Goal: Task Accomplishment & Management: Manage account settings

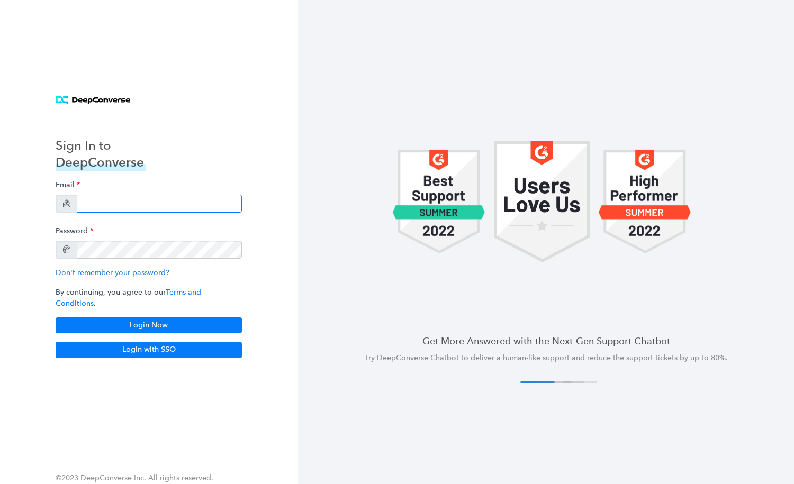
click at [170, 207] on input "email" at bounding box center [159, 204] width 165 height 18
click at [243, 145] on div "Sign In to DeepConverse Email Password Don't remember your password? By continu…" at bounding box center [149, 242] width 212 height 258
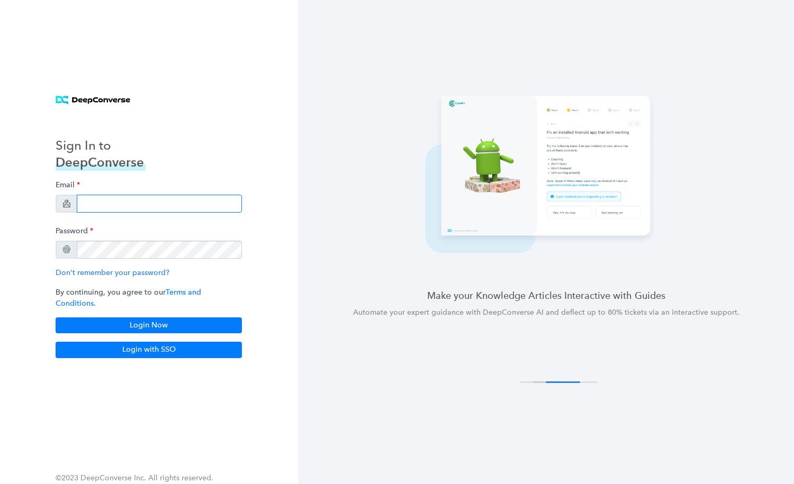
click at [182, 205] on input "email" at bounding box center [159, 204] width 165 height 18
paste input "[EMAIL_ADDRESS][DOMAIN_NAME]"
type input "[EMAIL_ADDRESS][DOMAIN_NAME]"
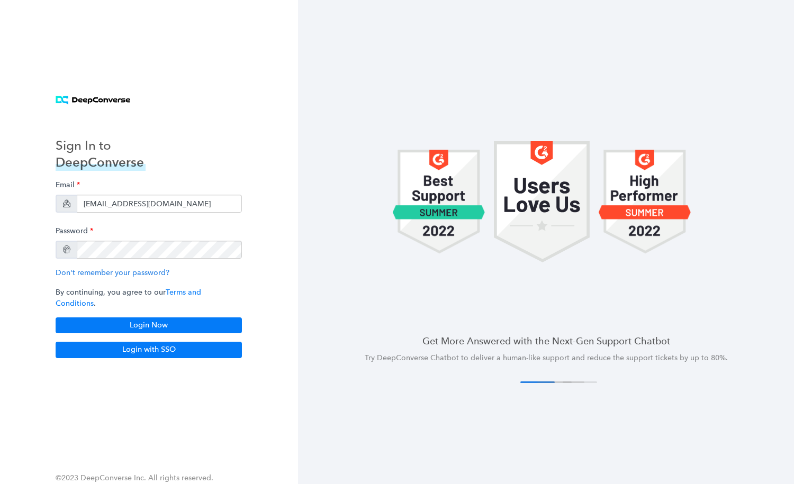
click at [329, 153] on div at bounding box center [546, 202] width 496 height 214
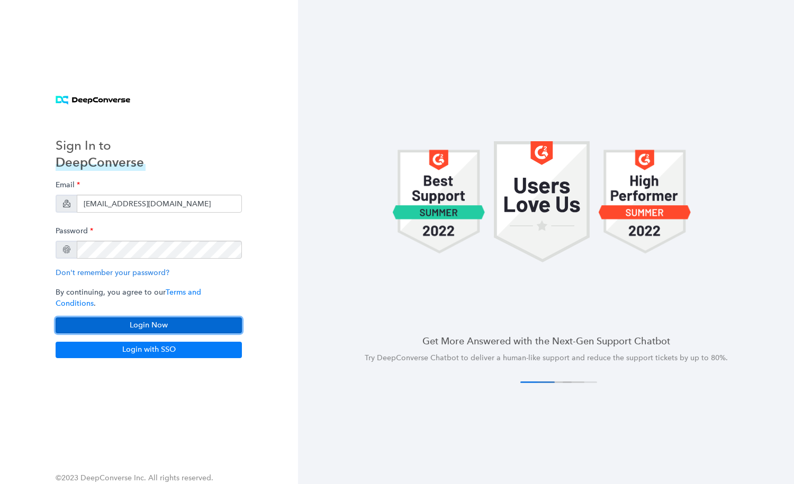
click at [176, 317] on button "Login Now" at bounding box center [149, 325] width 186 height 16
